Goal: Task Accomplishment & Management: Manage account settings

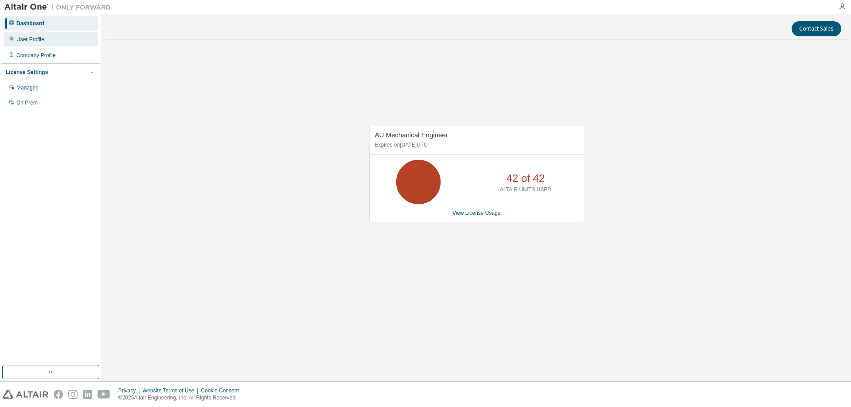
click at [46, 39] on div "User Profile" at bounding box center [51, 39] width 94 height 14
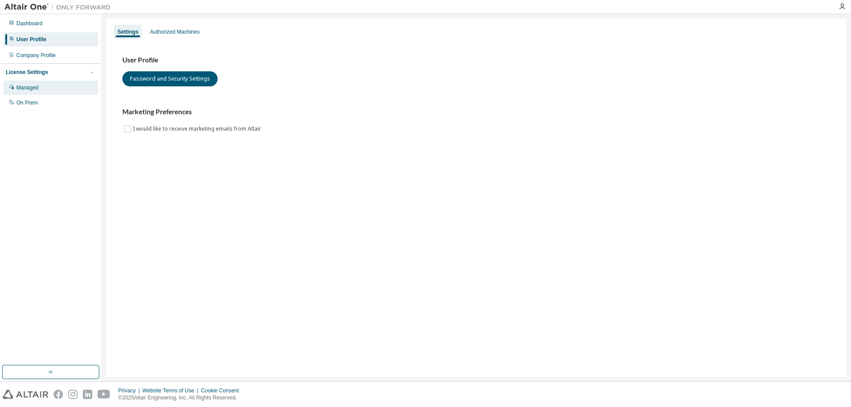
click at [41, 84] on div "Managed" at bounding box center [51, 88] width 94 height 14
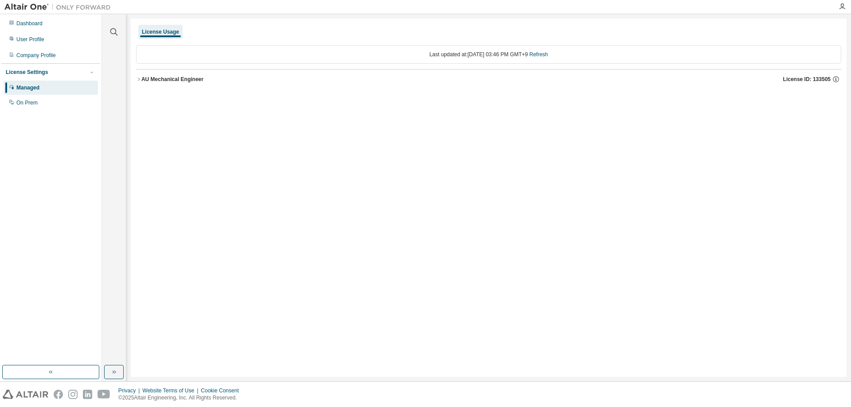
click at [140, 80] on icon "button" at bounding box center [138, 79] width 5 height 5
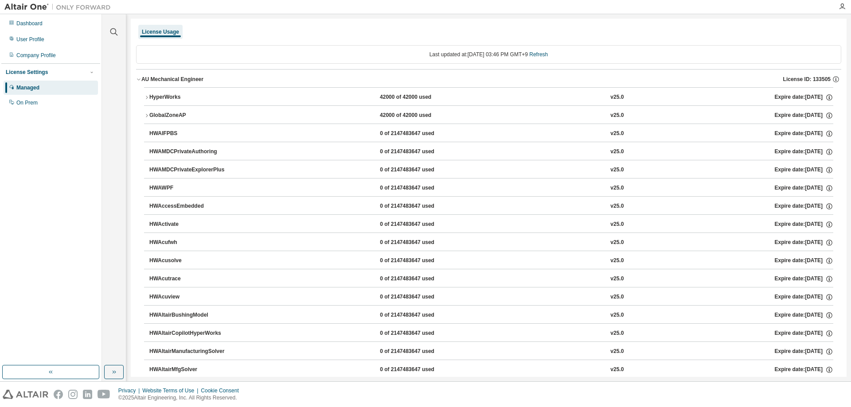
click at [145, 96] on icon "button" at bounding box center [146, 97] width 5 height 5
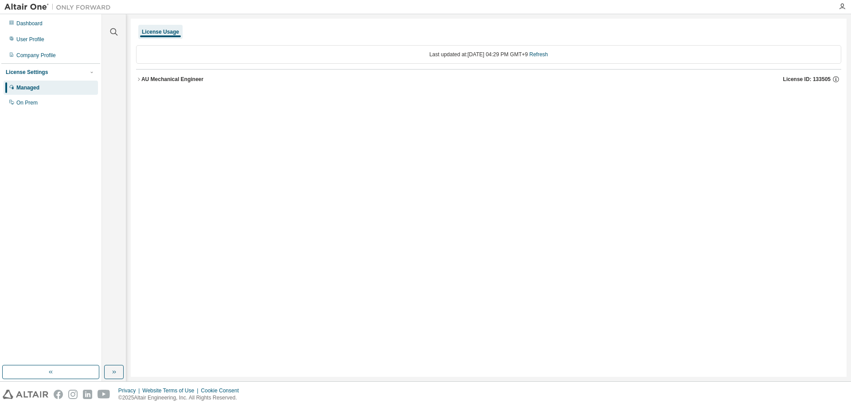
click at [138, 79] on icon "button" at bounding box center [138, 79] width 5 height 5
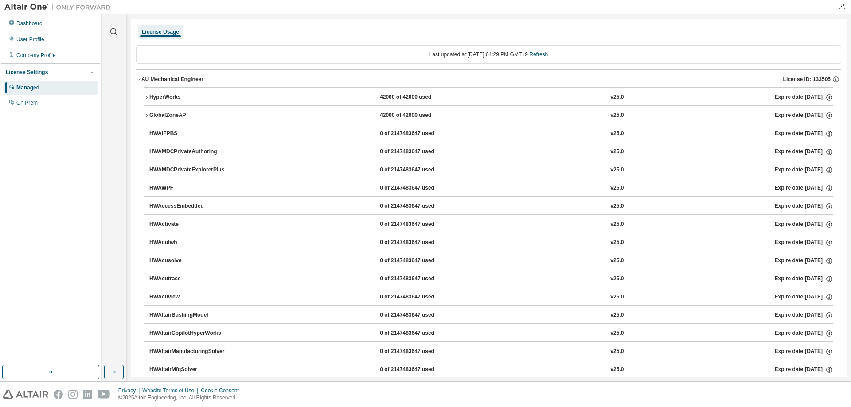
click at [148, 97] on icon "button" at bounding box center [146, 97] width 5 height 5
